Goal: Navigation & Orientation: Find specific page/section

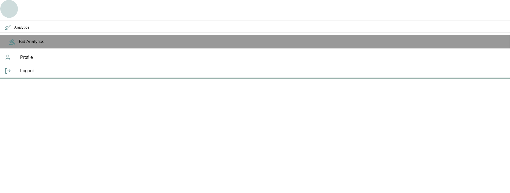
click at [6, 4] on icon "button" at bounding box center [9, 9] width 12 height 12
